Goal: Book appointment/travel/reservation

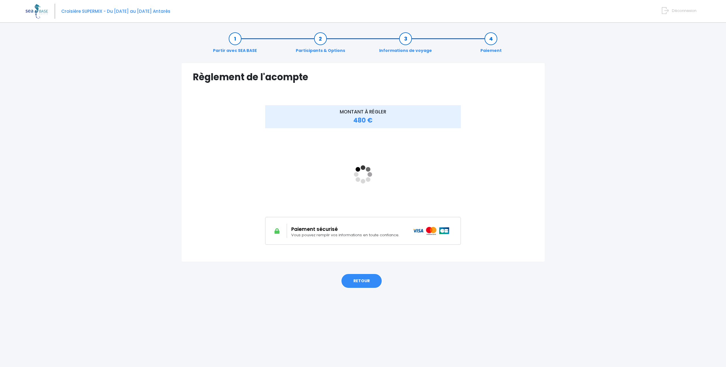
click at [357, 287] on link "RETOUR" at bounding box center [361, 280] width 41 height 15
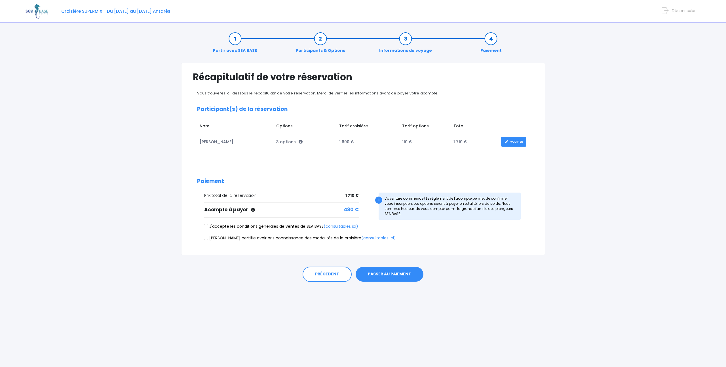
drag, startPoint x: 208, startPoint y: 227, endPoint x: 204, endPoint y: 238, distance: 11.9
click at [208, 227] on input "J'accepte les conditions générales de ventes de SEA BASE (consultables ici)" at bounding box center [206, 226] width 5 height 5
checkbox input "true"
click at [205, 239] on input "Je certifie avoir pris connaissance des modalités de la croisière (consultables…" at bounding box center [206, 237] width 5 height 5
checkbox input "true"
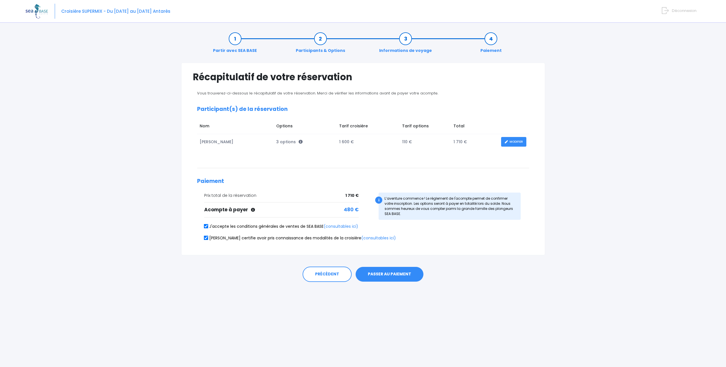
click at [399, 277] on button "PASSER AU PAIEMENT" at bounding box center [390, 274] width 68 height 15
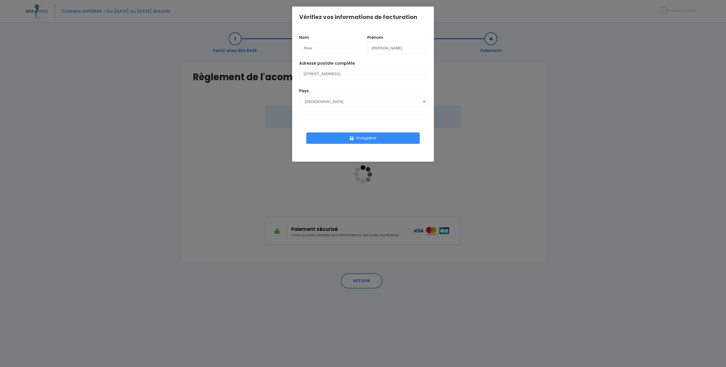
click at [345, 139] on button "Enregistrer" at bounding box center [362, 137] width 113 height 11
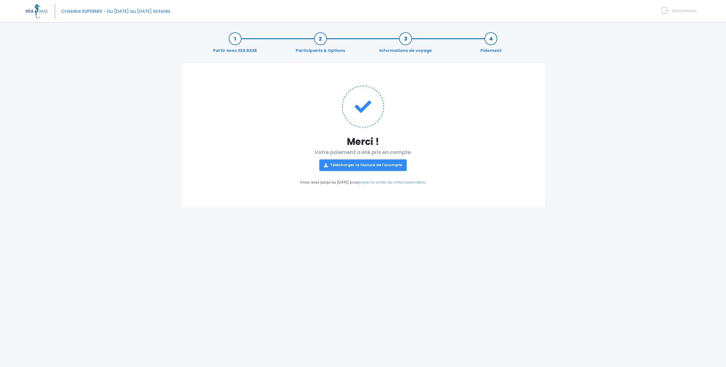
click at [362, 164] on link "Télécharger la facture de l'acompte" at bounding box center [362, 164] width 87 height 11
click at [394, 183] on link "payer le solde de votre réservation" at bounding box center [392, 181] width 67 height 5
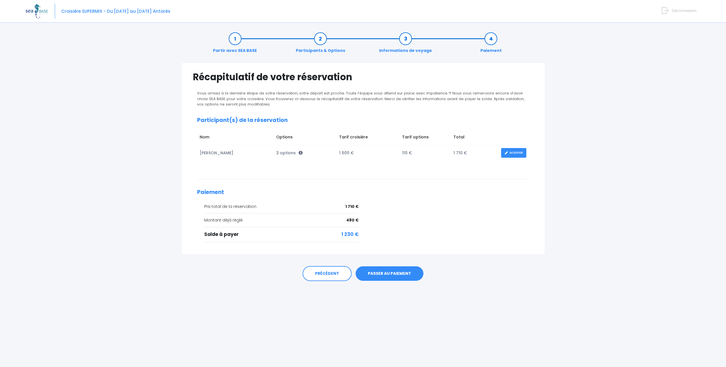
click at [668, 11] on icon at bounding box center [665, 10] width 7 height 9
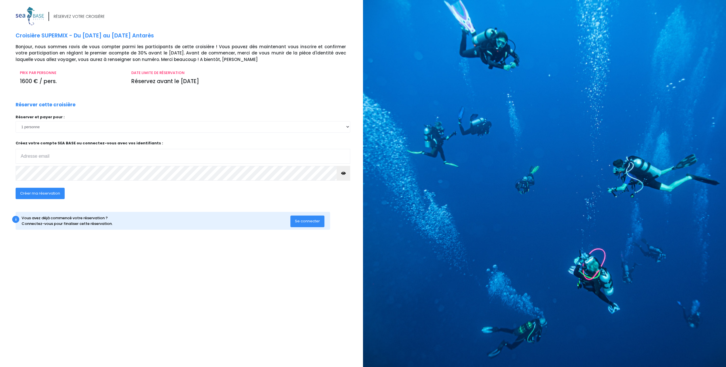
click at [314, 218] on button "Se connecter" at bounding box center [307, 220] width 34 height 11
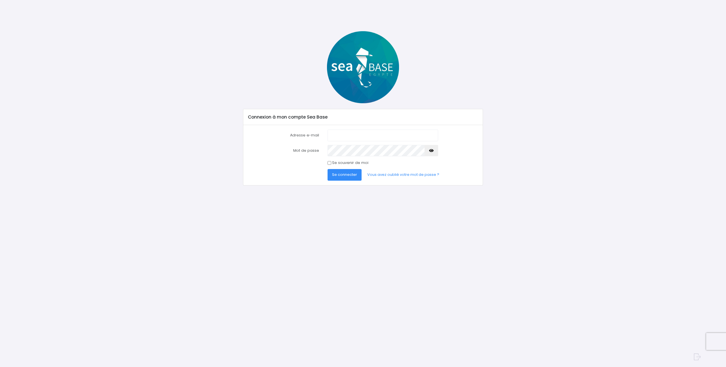
click at [428, 139] on input "Adresse e-mail" at bounding box center [382, 135] width 111 height 11
click at [428, 367] on com-1password-button at bounding box center [363, 367] width 726 height 0
type input "k.roux.travel@icloud.com"
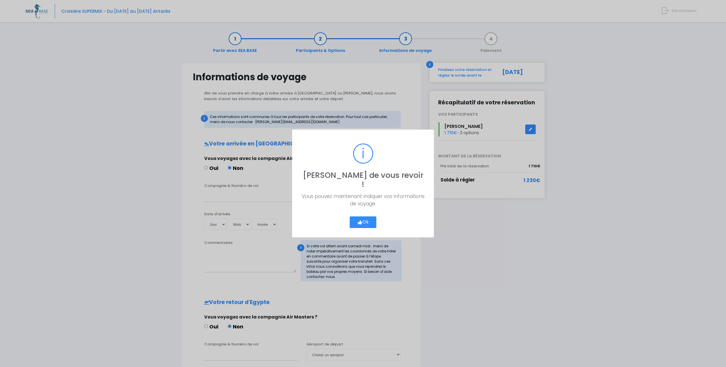
click at [362, 219] on button "Ok" at bounding box center [363, 222] width 27 height 12
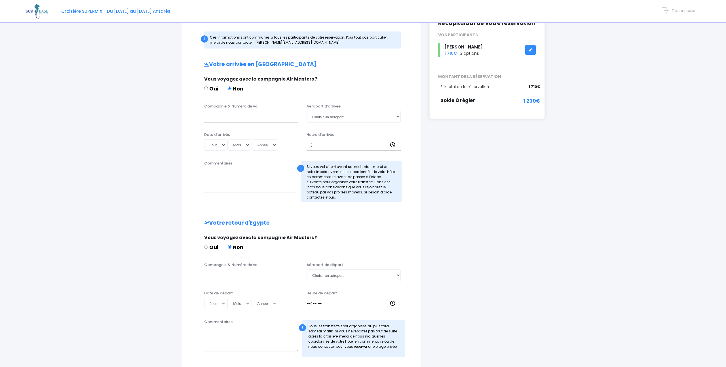
scroll to position [131, 0]
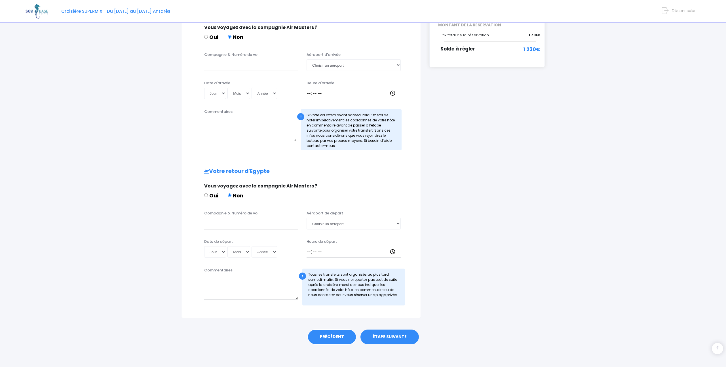
click at [325, 336] on link "PRÉCÉDENT" at bounding box center [331, 336] width 49 height 15
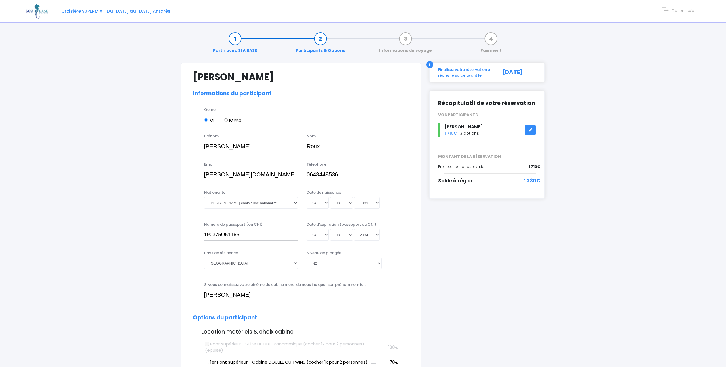
select select "N2"
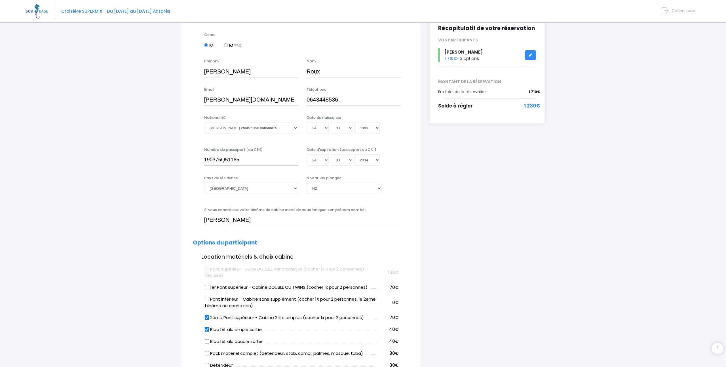
scroll to position [179, 0]
